Goal: Navigation & Orientation: Find specific page/section

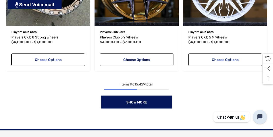
scroll to position [774, 0]
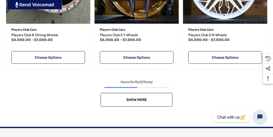
click at [142, 97] on link "Show More" at bounding box center [137, 100] width 72 height 14
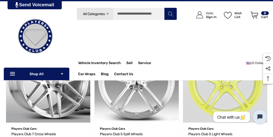
scroll to position [1063, 0]
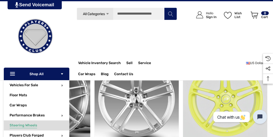
click at [26, 126] on span "Steering Wheels" at bounding box center [23, 127] width 27 height 6
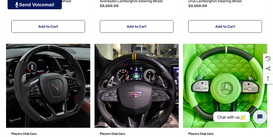
scroll to position [550, 0]
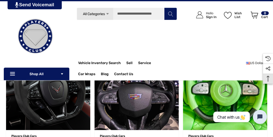
click at [270, 79] on icon "Top Top" at bounding box center [268, 79] width 12 height 6
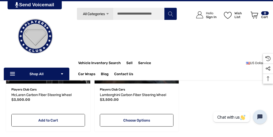
scroll to position [0, 0]
